Goal: Check status: Check status

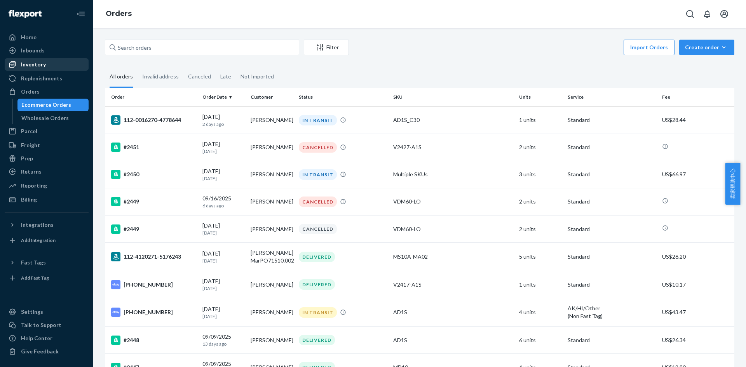
click at [42, 70] on div "Inventory" at bounding box center [46, 64] width 82 height 11
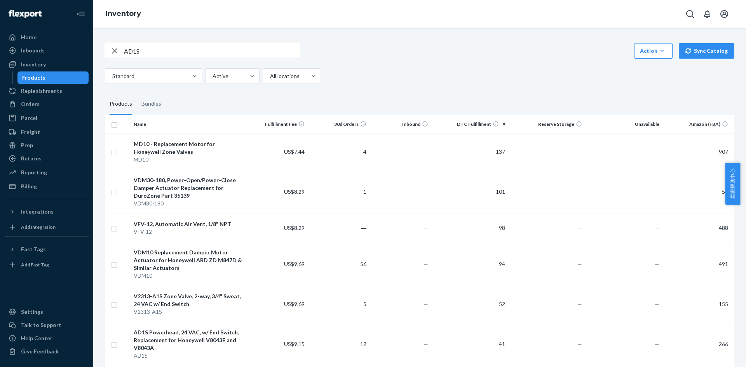
type input "AD1S"
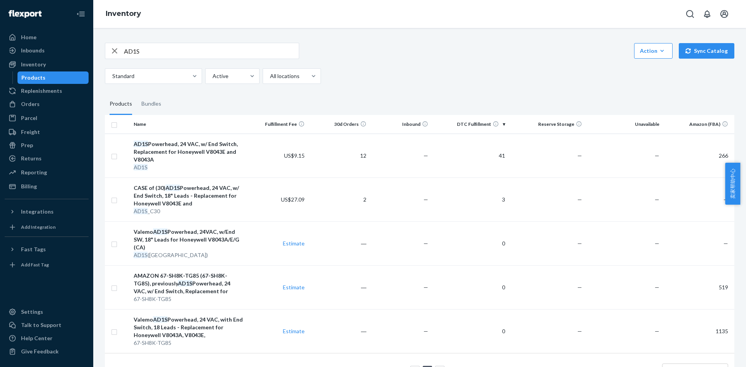
click at [115, 48] on icon "button" at bounding box center [114, 51] width 9 height 16
click at [39, 104] on div "Orders" at bounding box center [46, 104] width 82 height 11
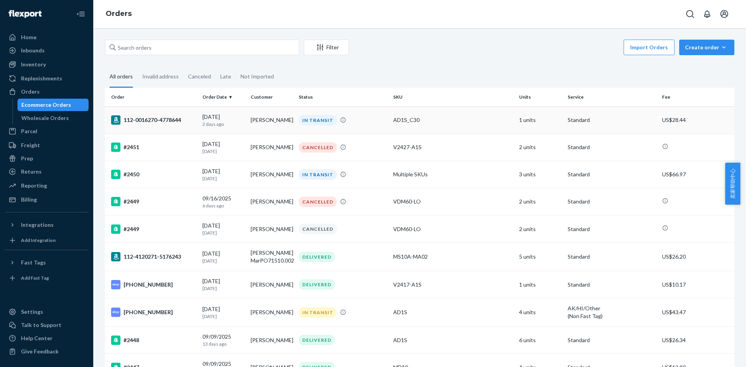
click at [425, 127] on td "AD1S_C30" at bounding box center [453, 119] width 126 height 27
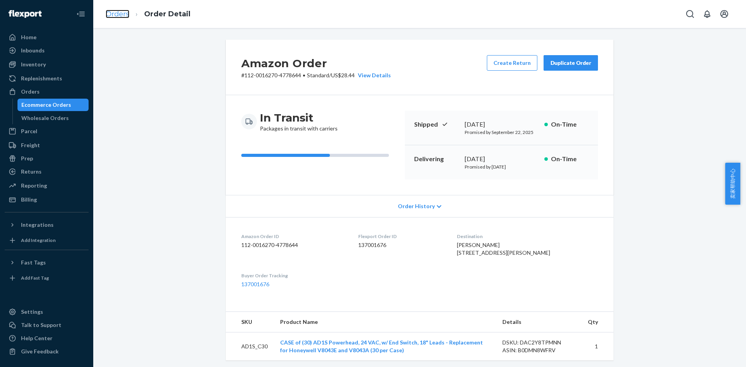
click at [123, 12] on link "Orders" at bounding box center [118, 14] width 24 height 9
